Goal: Information Seeking & Learning: Understand process/instructions

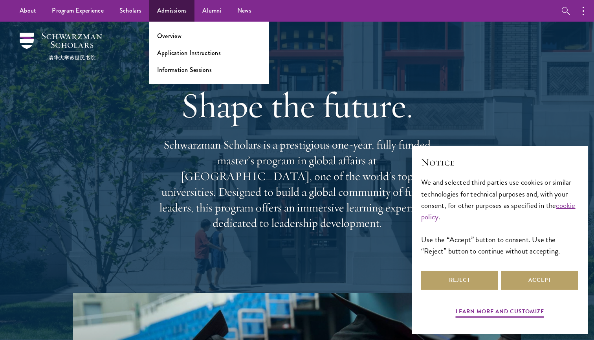
click at [185, 59] on ul "Overview Application Instructions Information Sessions" at bounding box center [208, 53] width 119 height 62
click at [190, 50] on link "Application Instructions" at bounding box center [189, 52] width 64 height 9
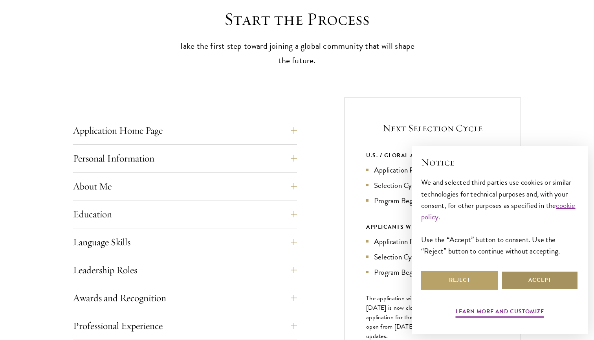
click at [534, 286] on button "Accept" at bounding box center [539, 280] width 77 height 19
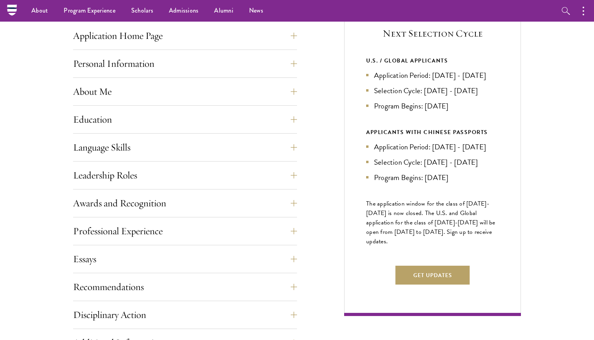
scroll to position [315, 0]
drag, startPoint x: 464, startPoint y: 222, endPoint x: 531, endPoint y: 222, distance: 67.2
click at [531, 222] on div "Start the Process Take the first step toward joining a global community that wi…" at bounding box center [297, 191] width 594 height 555
click at [525, 220] on div "Start the Process Take the first step toward joining a global community that wi…" at bounding box center [297, 191] width 594 height 555
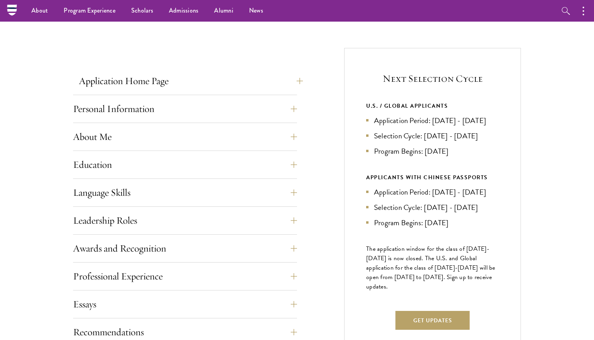
scroll to position [269, 0]
click at [225, 79] on button "Application Home Page" at bounding box center [191, 81] width 224 height 19
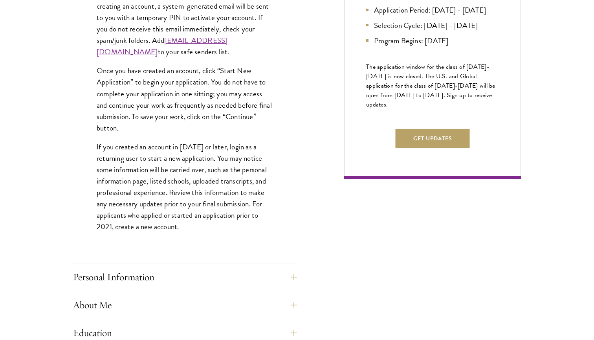
scroll to position [453, 0]
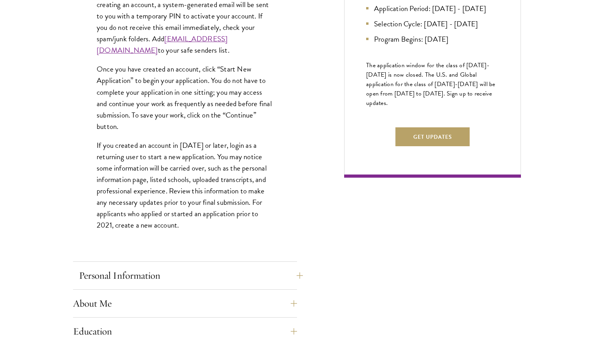
click at [224, 269] on button "Personal Information" at bounding box center [191, 275] width 224 height 19
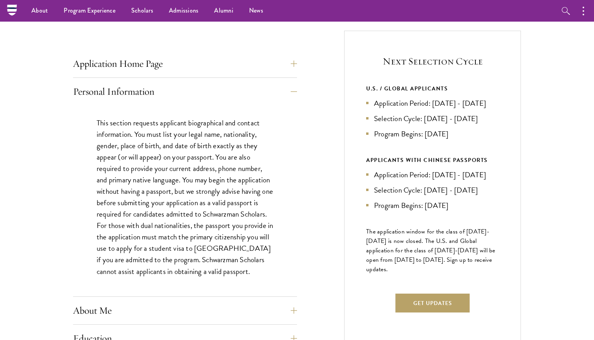
scroll to position [272, 0]
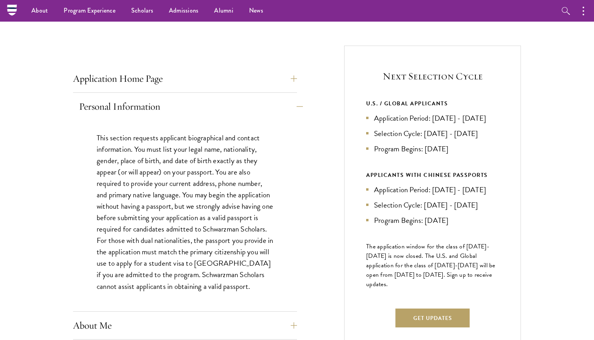
click at [187, 108] on button "Personal Information" at bounding box center [191, 106] width 224 height 19
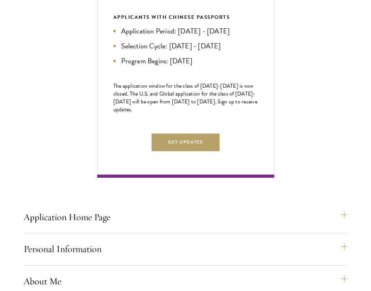
scroll to position [416, 0]
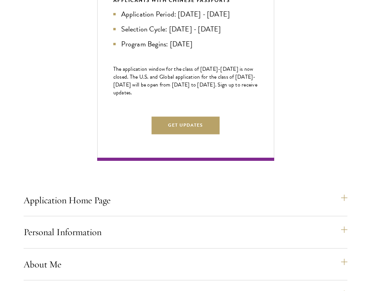
click at [224, 97] on p "The application window for the class of [DATE]-[DATE] is now closed. The U.S. a…" at bounding box center [185, 80] width 145 height 31
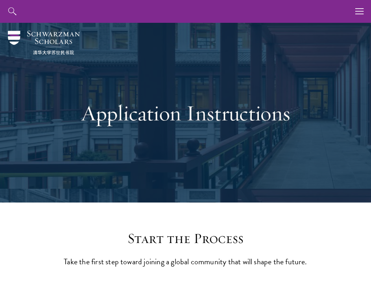
scroll to position [0, 0]
